Goal: Task Accomplishment & Management: Manage account settings

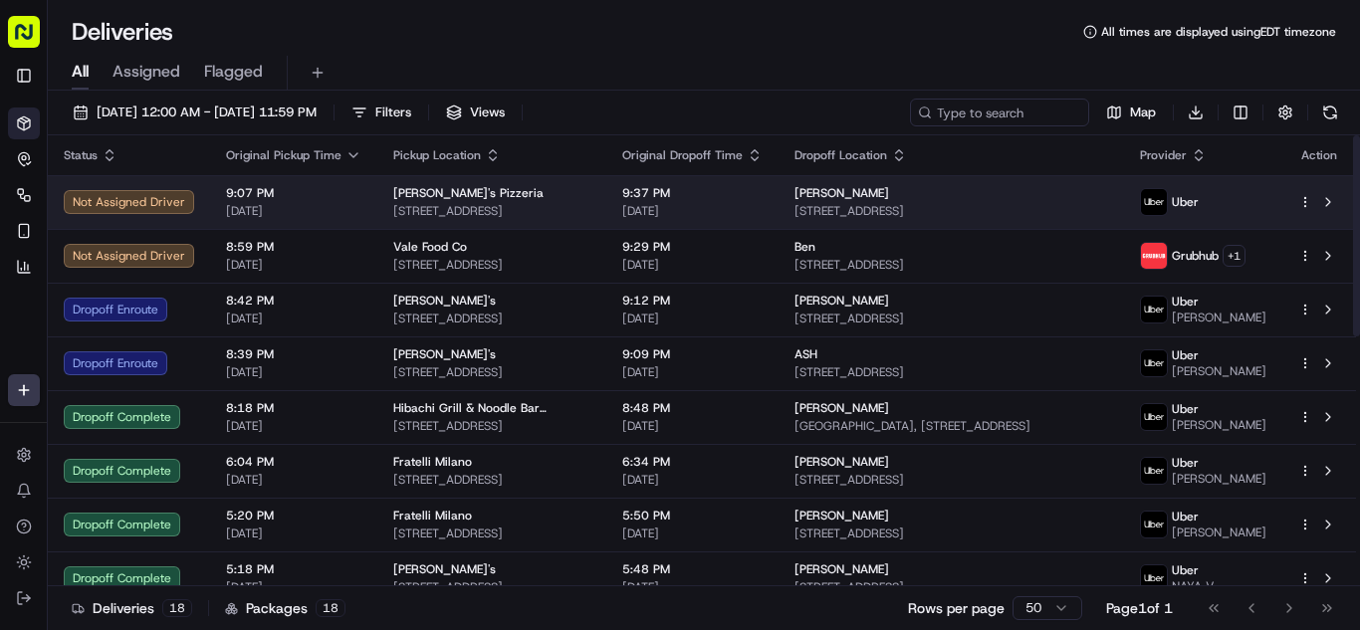
click at [422, 208] on span "[STREET_ADDRESS]" at bounding box center [491, 211] width 197 height 16
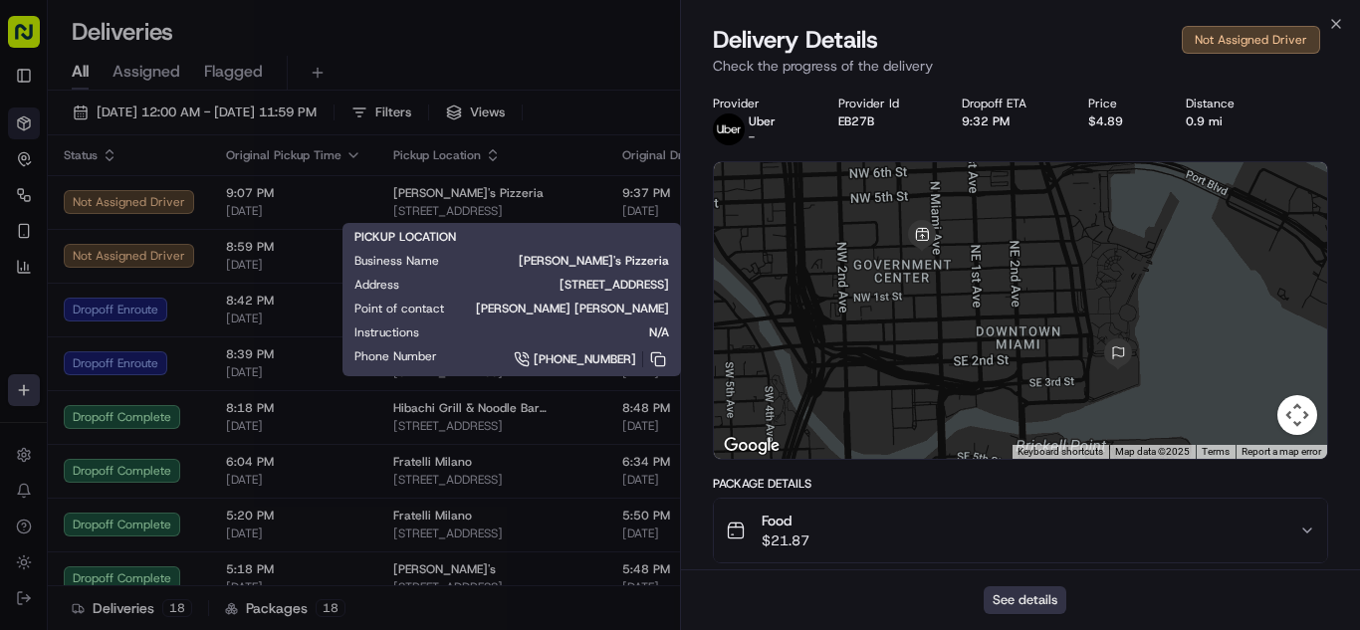
click at [1011, 601] on button "See details" at bounding box center [1024, 600] width 83 height 28
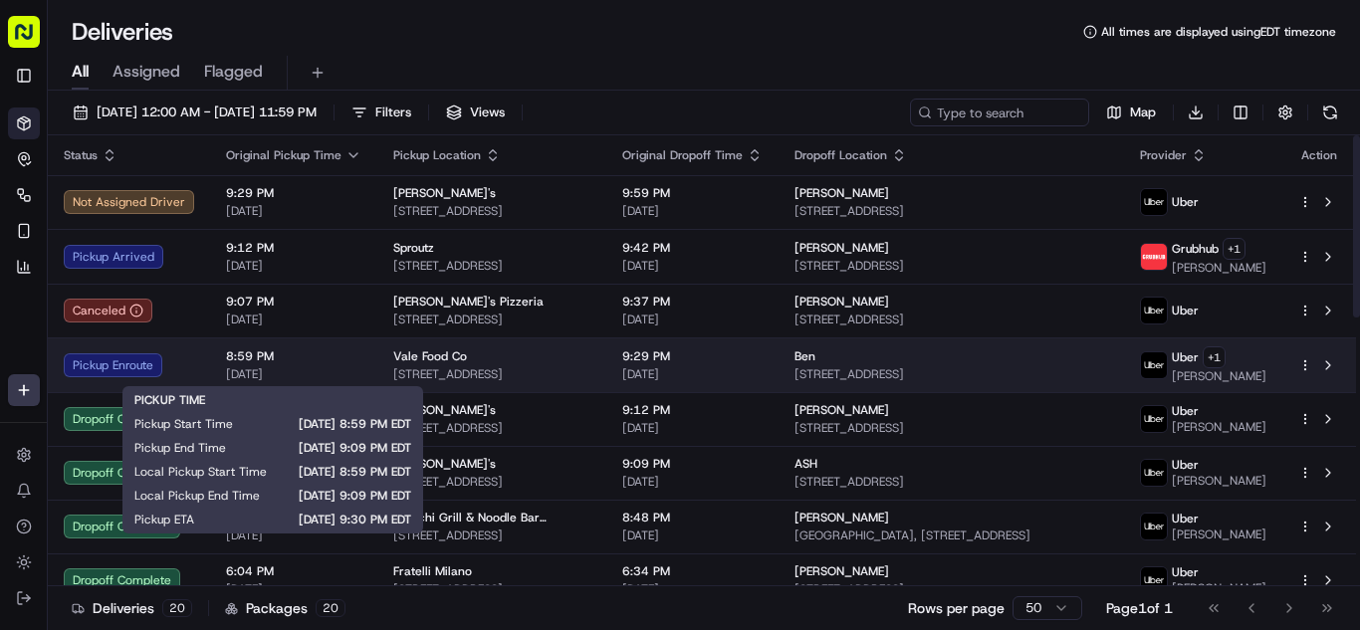
click at [354, 373] on span "[DATE]" at bounding box center [293, 374] width 135 height 16
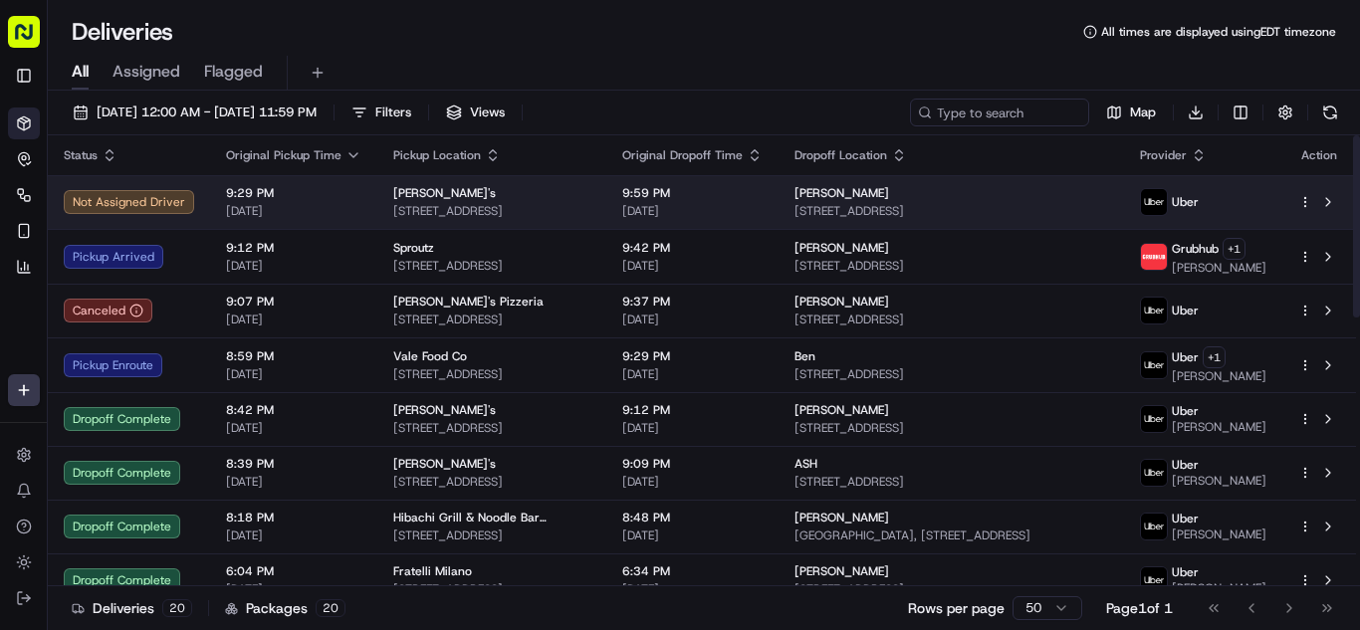
click at [997, 198] on div "[PERSON_NAME]" at bounding box center [951, 193] width 314 height 16
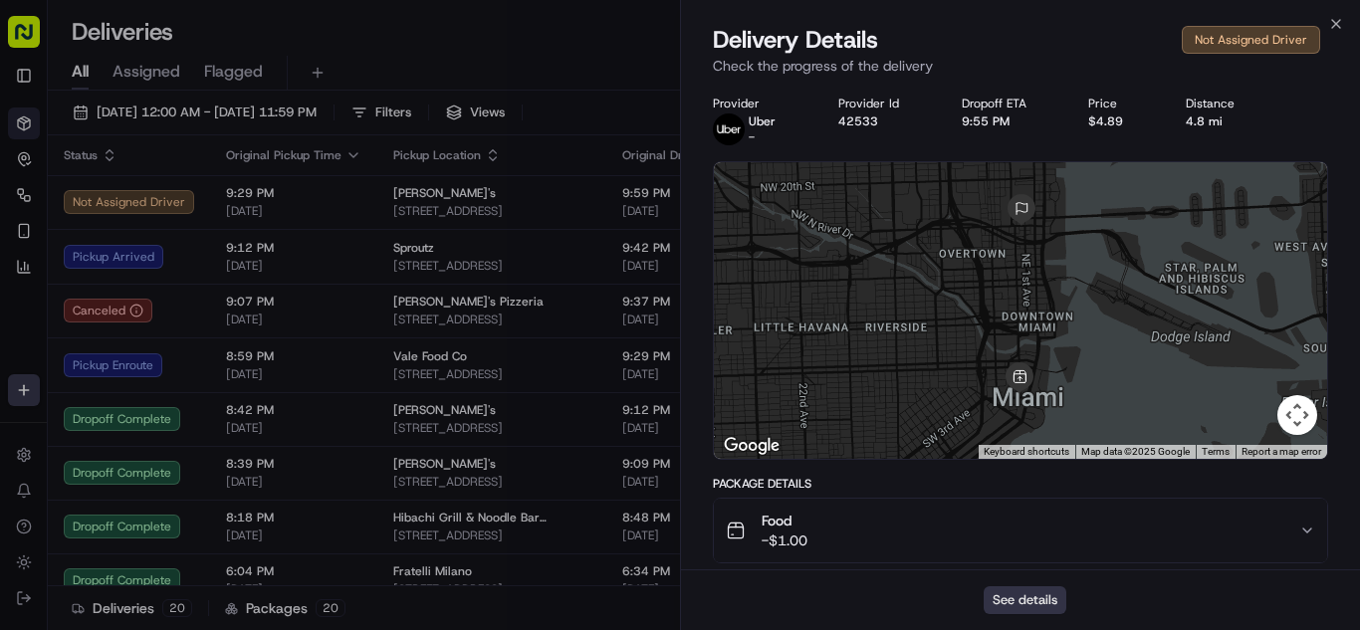
click at [1034, 602] on button "See details" at bounding box center [1024, 600] width 83 height 28
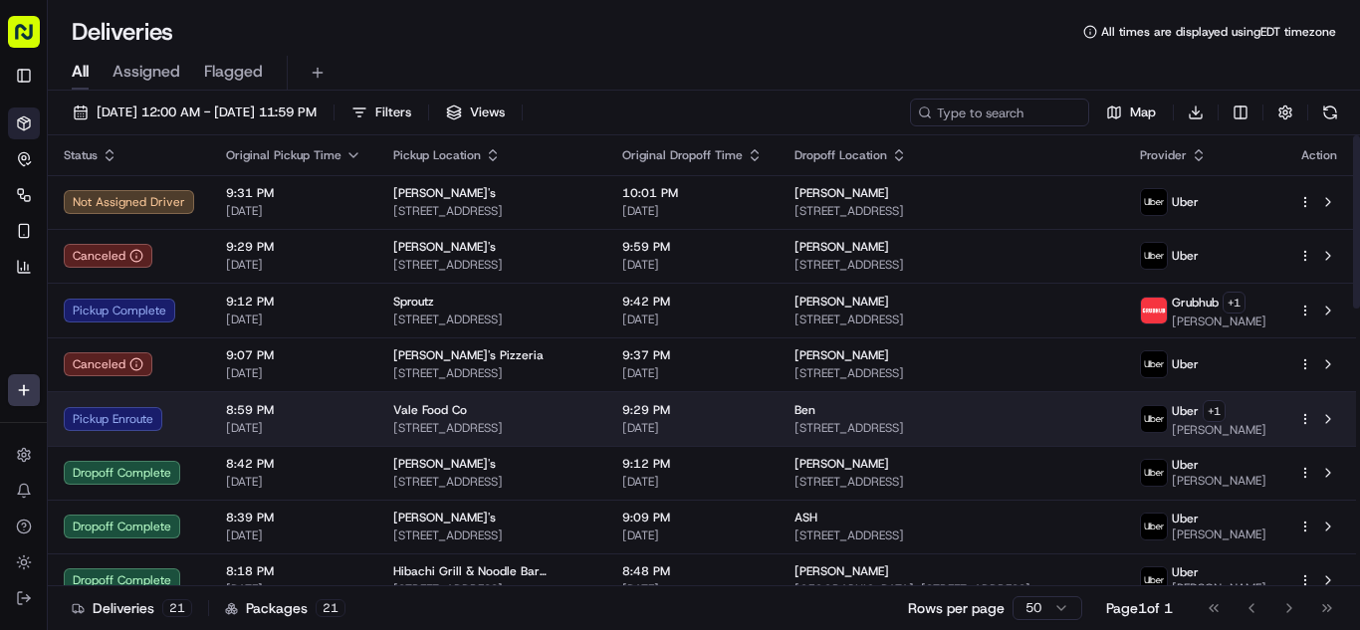
click at [315, 396] on td "8:59 PM [DATE]" at bounding box center [293, 418] width 167 height 55
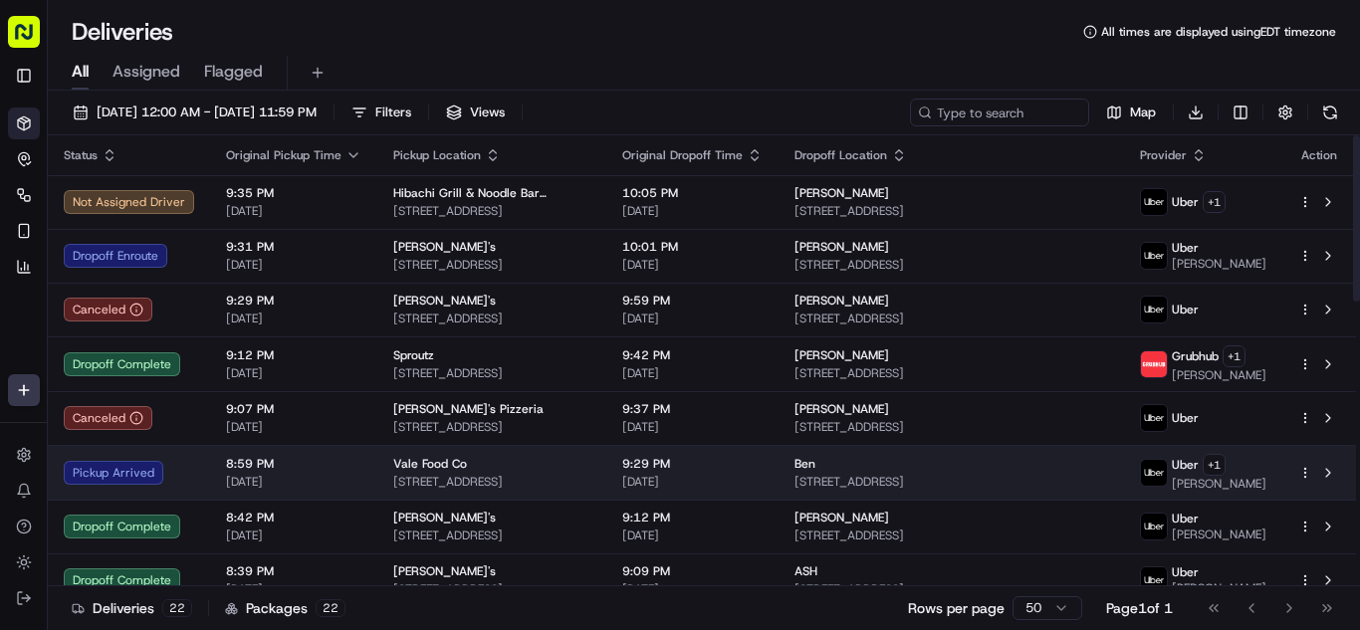
click at [296, 471] on span "8:59 PM" at bounding box center [293, 464] width 135 height 16
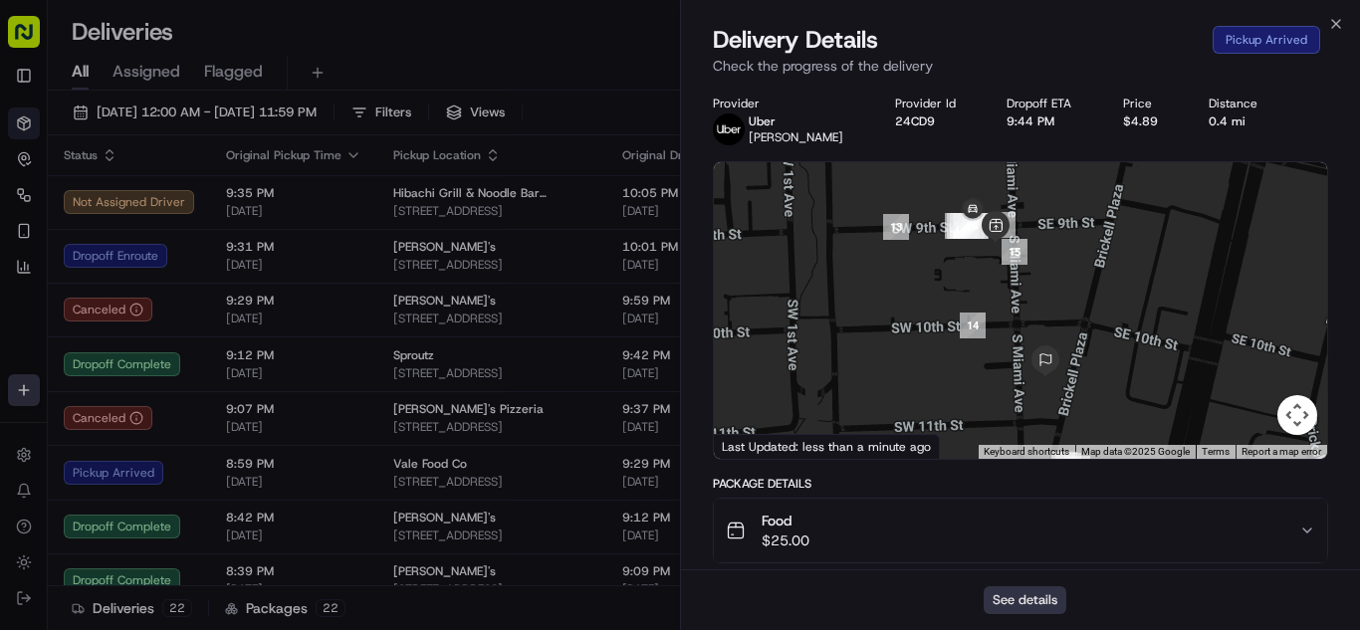
click at [1025, 603] on button "See details" at bounding box center [1024, 600] width 83 height 28
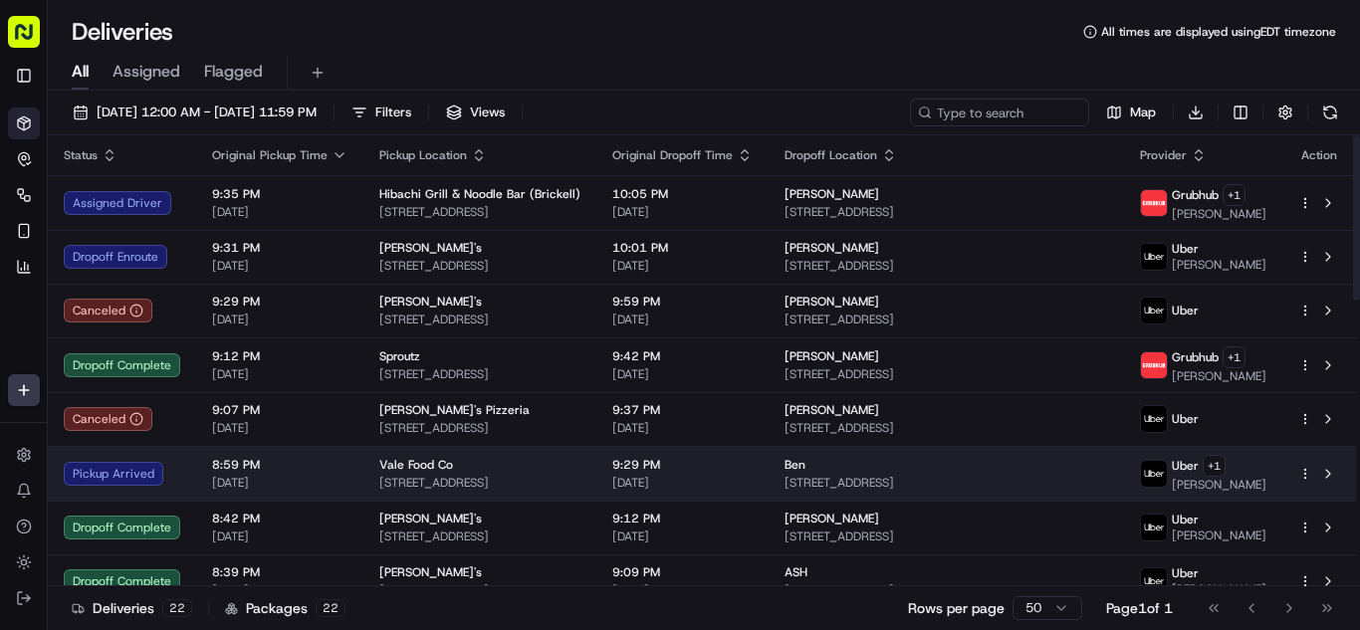
click at [335, 466] on span "8:59 PM" at bounding box center [279, 465] width 135 height 16
click at [323, 481] on span "[DATE]" at bounding box center [279, 483] width 135 height 16
click at [346, 476] on td "8:59 PM [DATE]" at bounding box center [279, 473] width 167 height 55
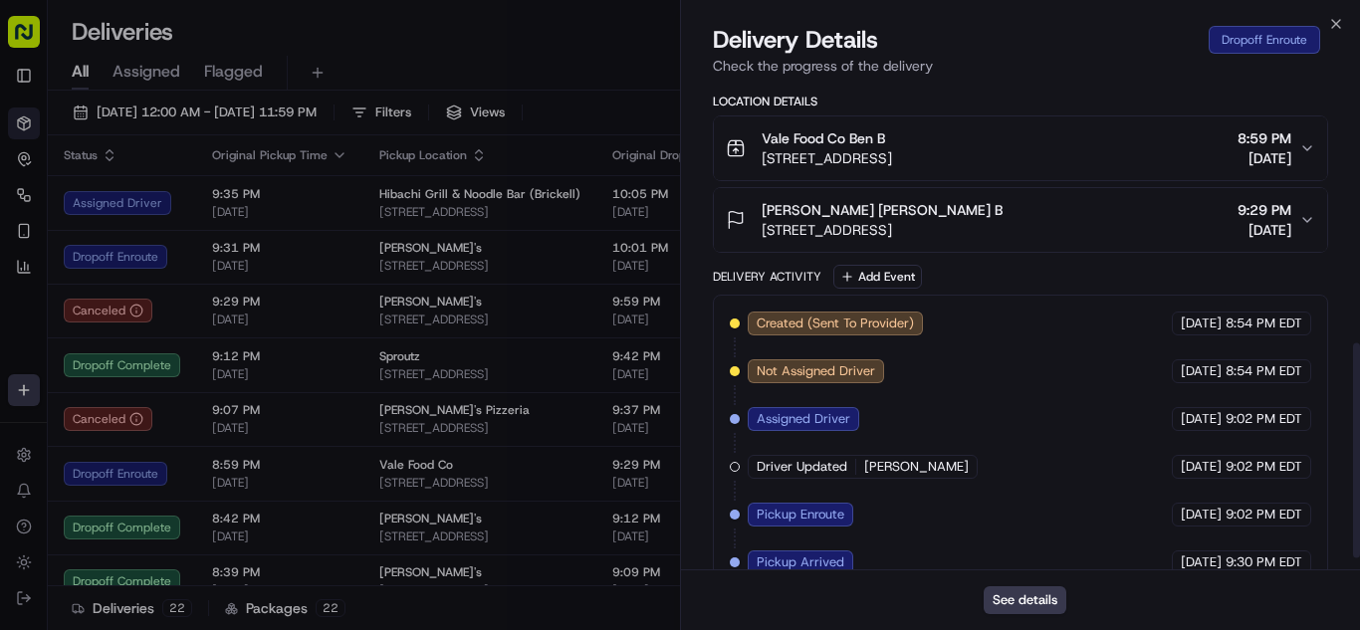
scroll to position [611, 0]
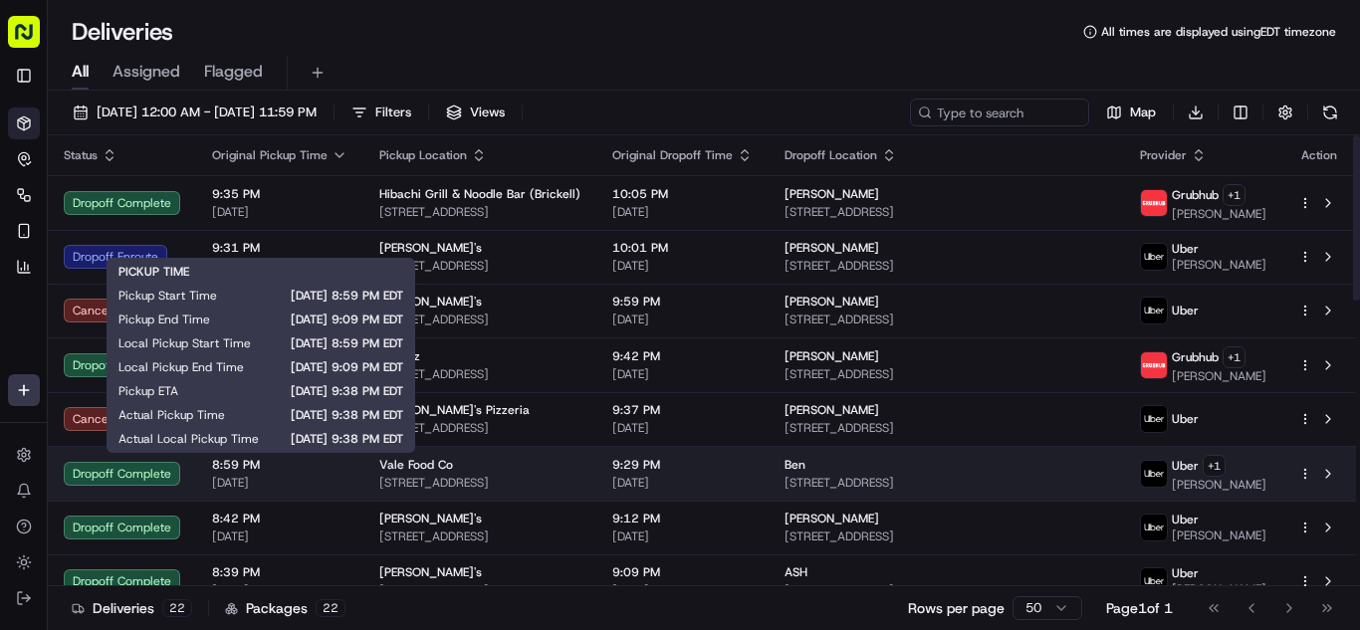
click at [308, 465] on span "8:59 PM" at bounding box center [279, 465] width 135 height 16
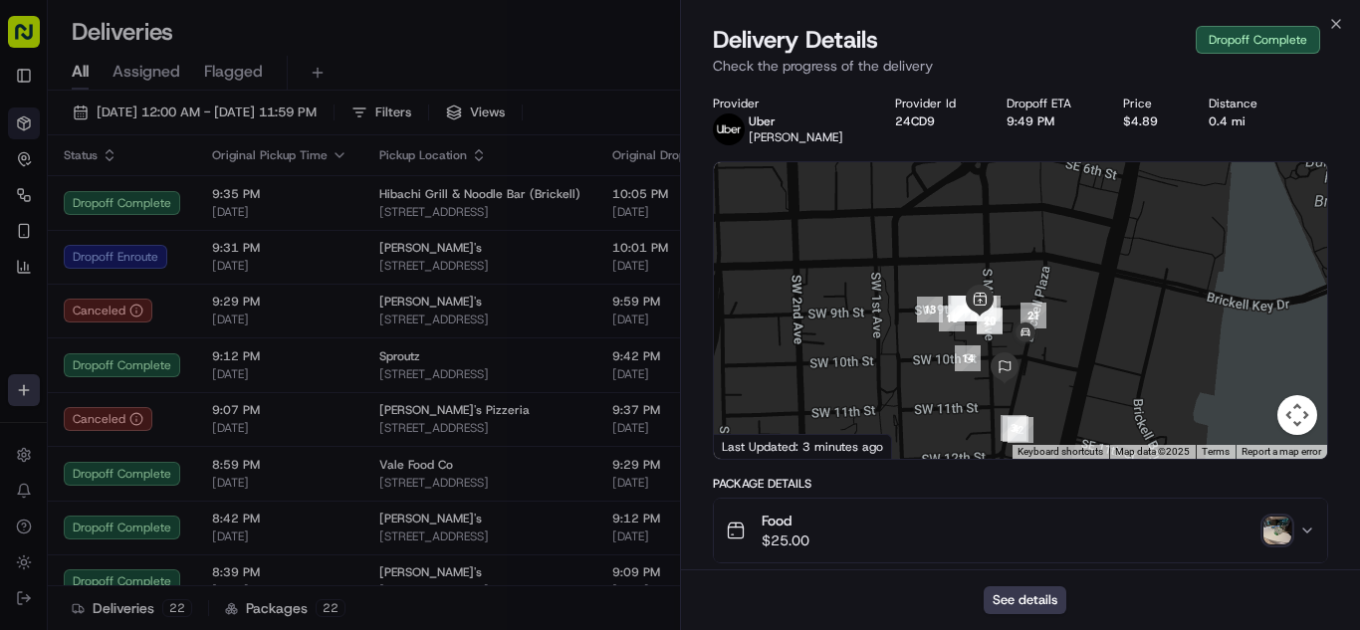
click at [1284, 535] on img "button" at bounding box center [1277, 531] width 28 height 28
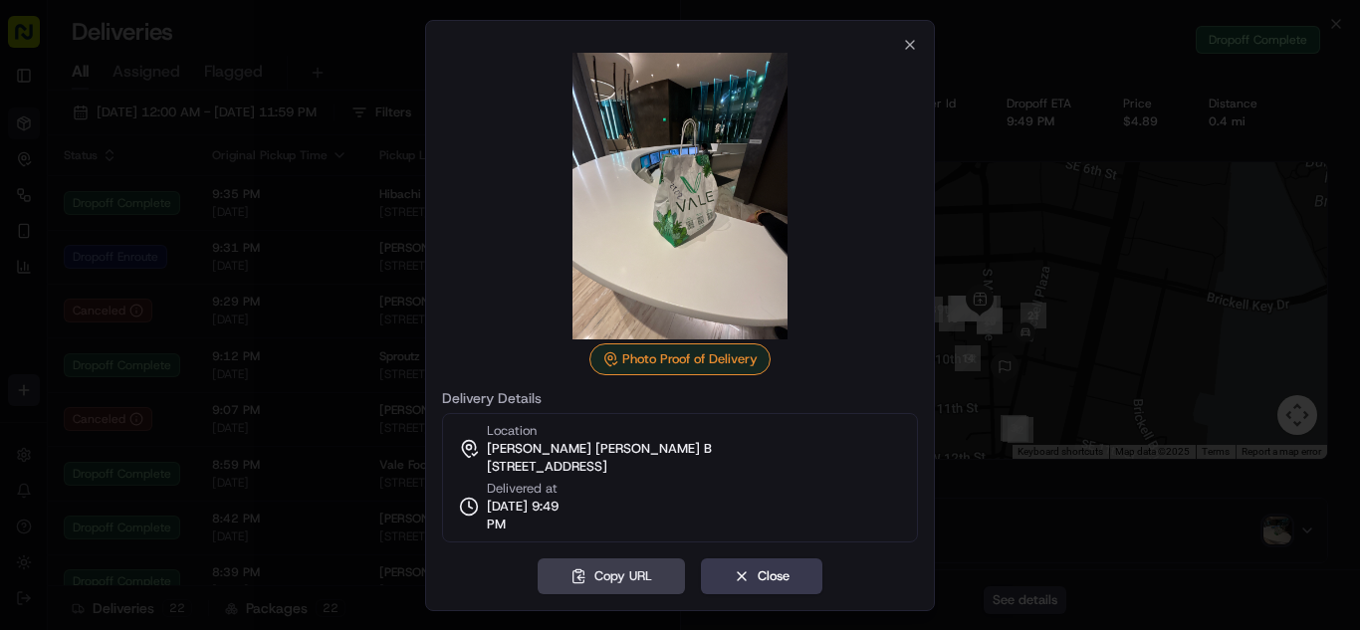
click at [270, 279] on div at bounding box center [680, 315] width 1360 height 630
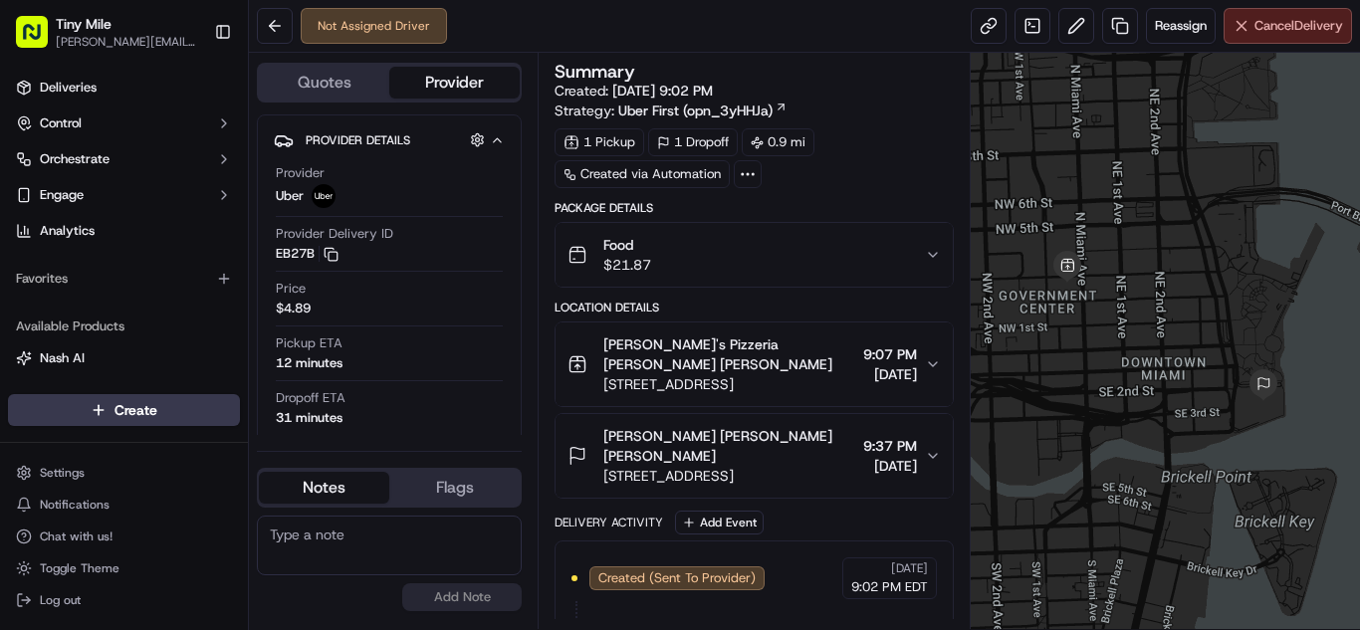
click at [1269, 42] on button "Cancel Delivery" at bounding box center [1287, 26] width 128 height 36
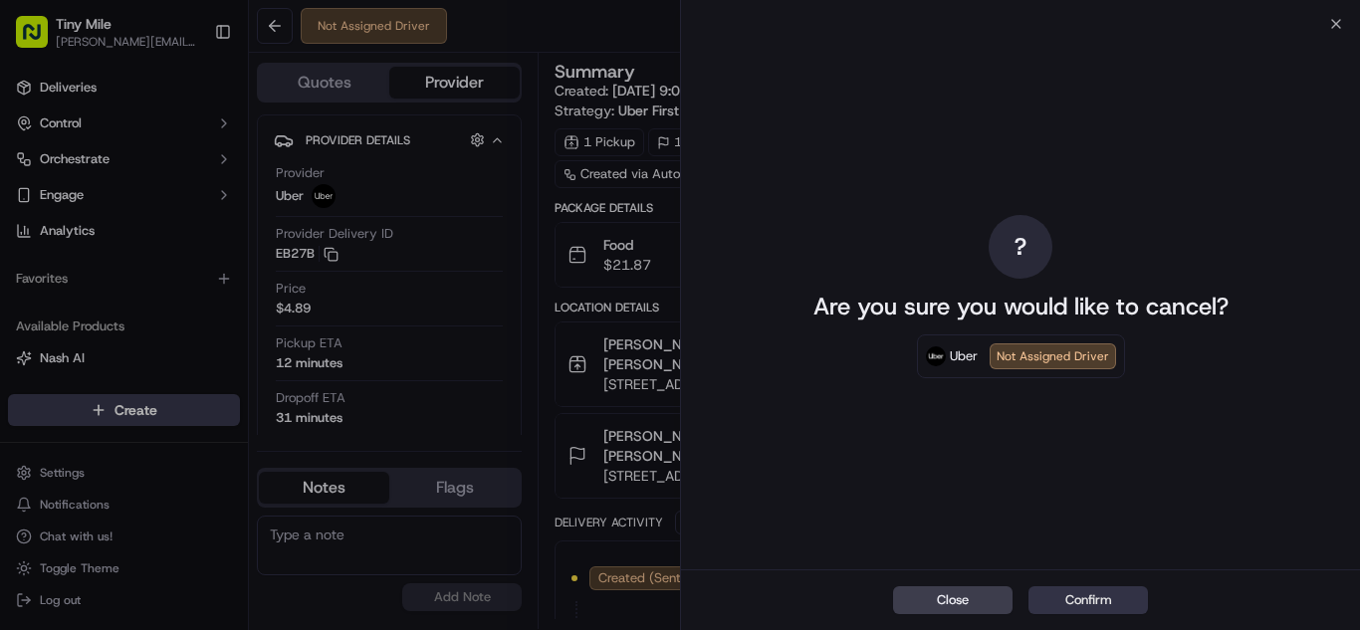
click at [1094, 598] on button "Confirm" at bounding box center [1087, 600] width 119 height 28
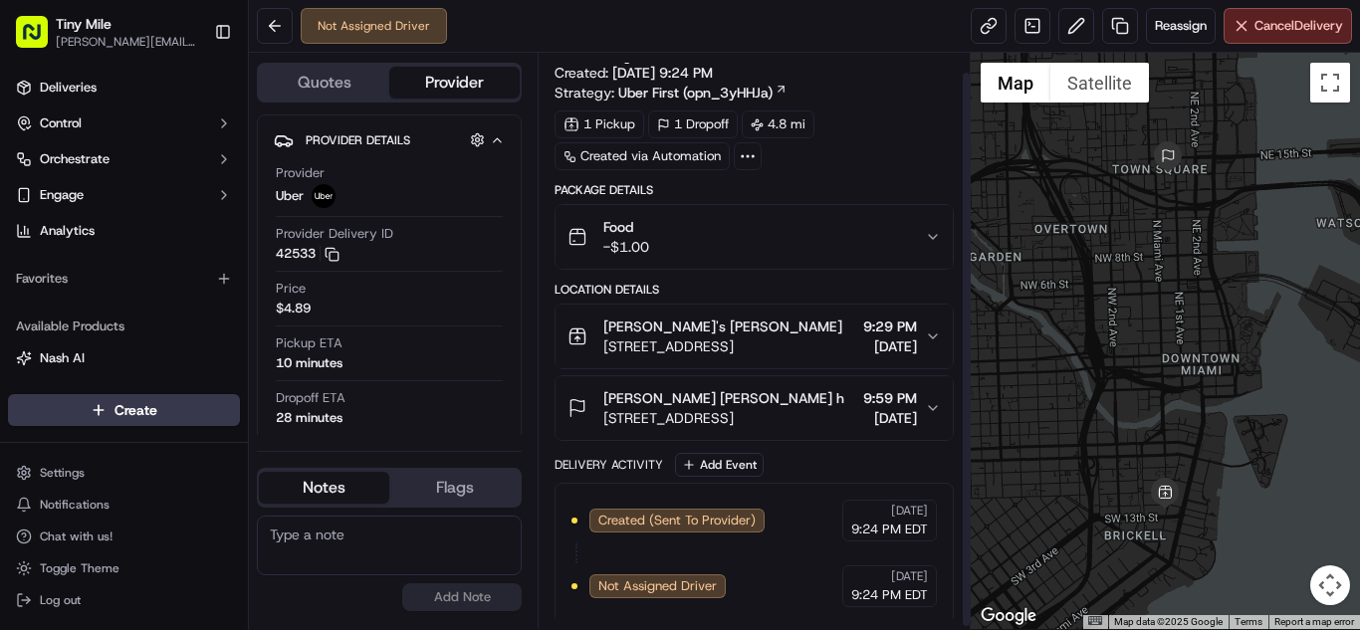
scroll to position [23, 0]
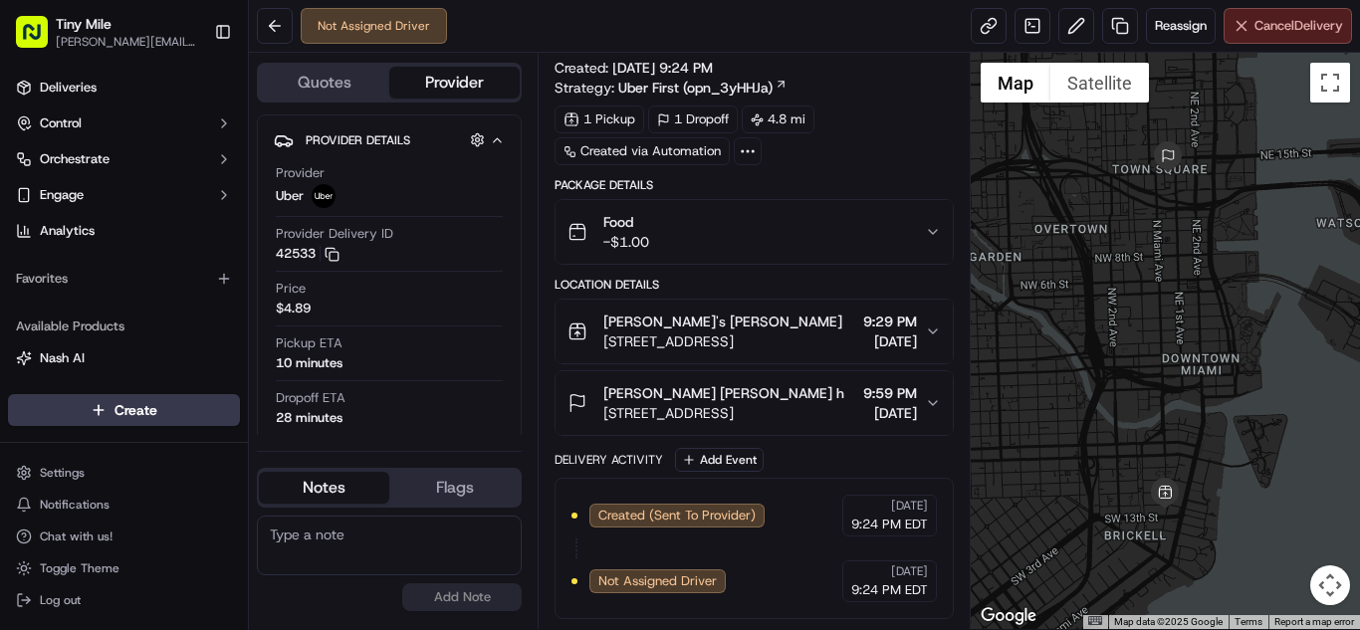
click at [1283, 36] on button "Cancel Delivery" at bounding box center [1287, 26] width 128 height 36
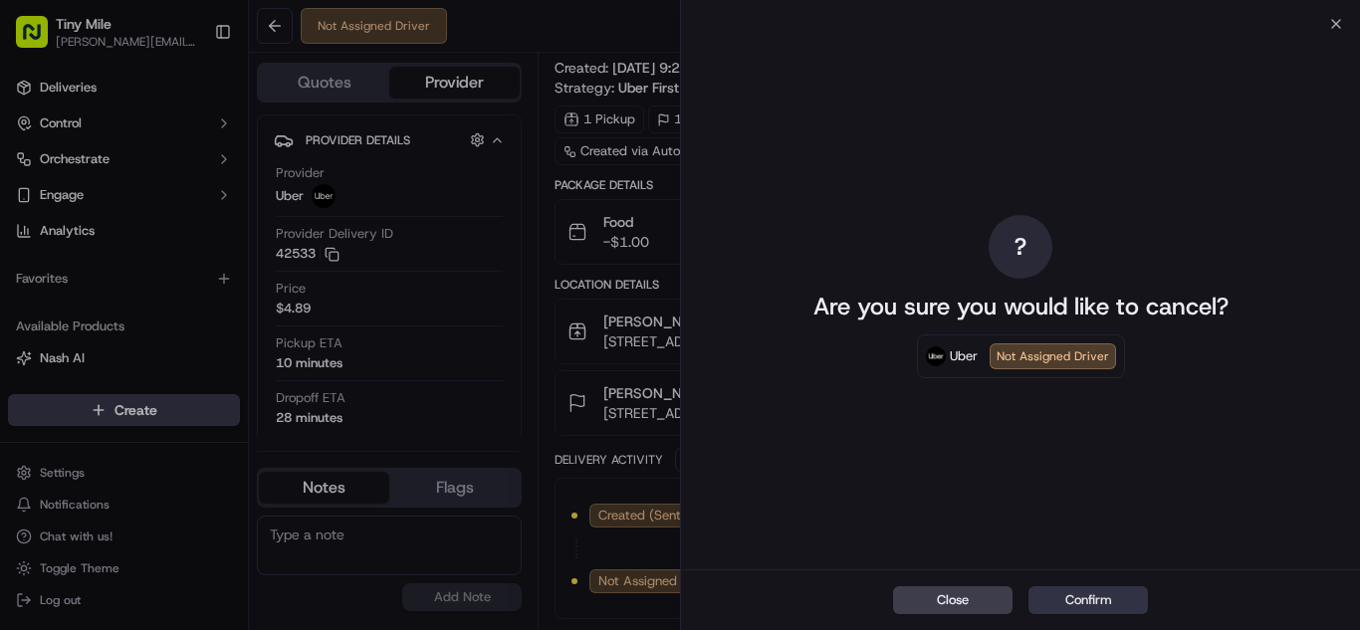
click at [1115, 596] on button "Confirm" at bounding box center [1087, 600] width 119 height 28
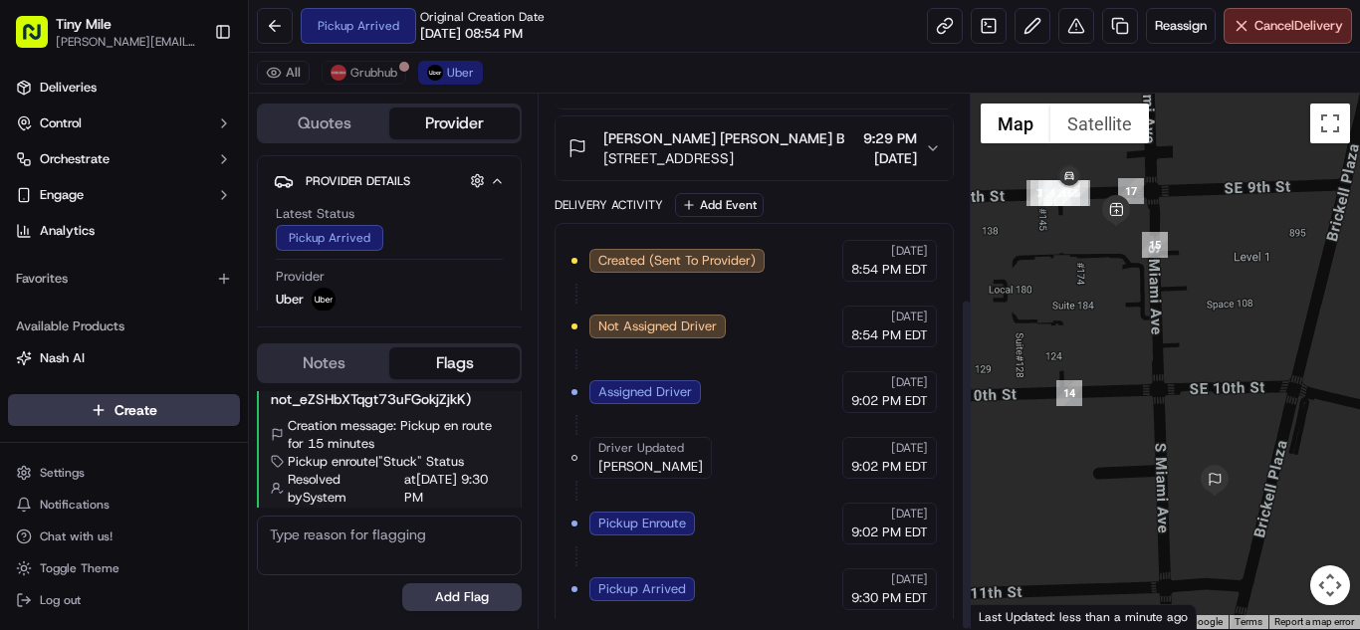
scroll to position [327, 0]
